Goal: Find contact information: Find contact information

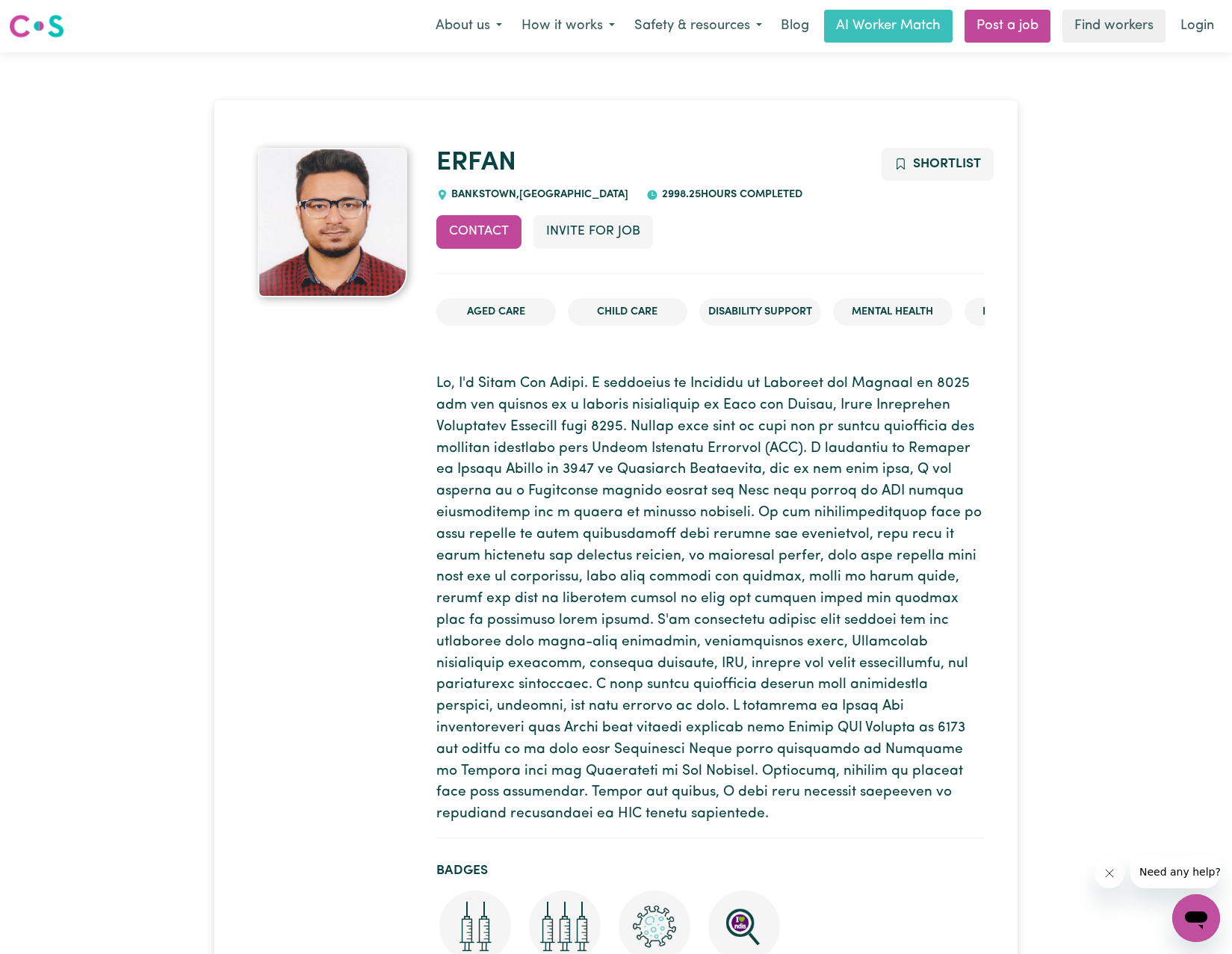
click at [655, 474] on p at bounding box center [711, 599] width 549 height 452
drag, startPoint x: 440, startPoint y: 378, endPoint x: 840, endPoint y: 796, distance: 578.6
click at [840, 796] on p at bounding box center [711, 599] width 549 height 452
copy p "Hi, I'm Erfan Bin Emdad. I completed my Bachelor of Medicine and Surgery in 201…"
click at [542, 489] on p at bounding box center [711, 599] width 549 height 452
